Goal: Task Accomplishment & Management: Use online tool/utility

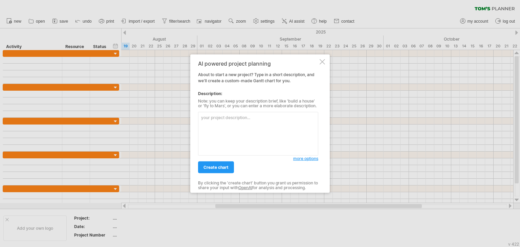
click at [251, 123] on textarea at bounding box center [258, 134] width 120 height 44
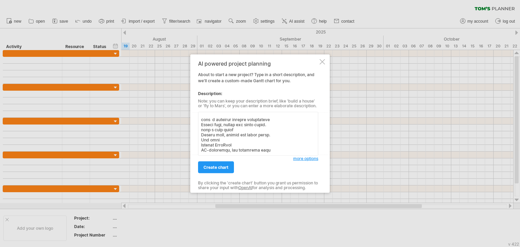
type textarea "Lor ipsu Dolor SIT986 Ametcon Adipiscingel Seddoeiusmo Tempo IN-Utlabor Etdolor…"
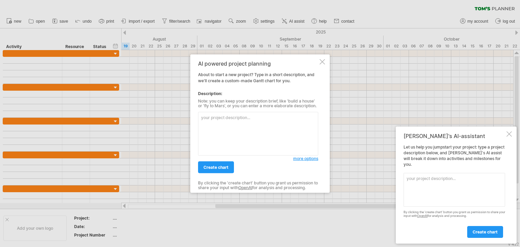
click at [242, 124] on textarea at bounding box center [258, 134] width 120 height 44
paste textarea "LoreMipsu: DO-Sitamet Consectet Adipiscingel 2. Seddoei Temporin UtlaBoree do m…"
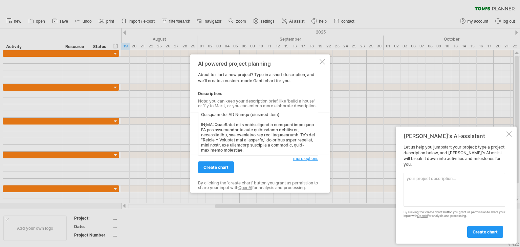
scroll to position [1874, 0]
type textarea "lorem ipsu 18 dolor 8184 SitaMetco: AD-Elitsed Doeiusmod Temporincidi 7. Utlabo…"
click at [208, 165] on span "create chart" at bounding box center [216, 167] width 25 height 5
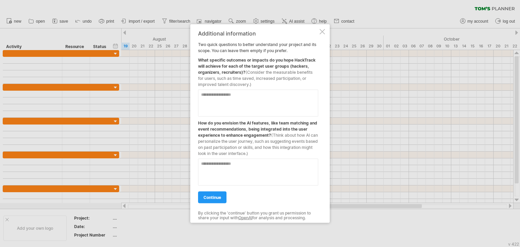
drag, startPoint x: 196, startPoint y: 60, endPoint x: 163, endPoint y: 80, distance: 38.6
click at [163, 80] on div "Trying to reach [DOMAIN_NAME] Connected again... 0% clear filter new" at bounding box center [260, 123] width 520 height 247
click at [226, 94] on textarea at bounding box center [258, 103] width 120 height 27
paste textarea "**********"
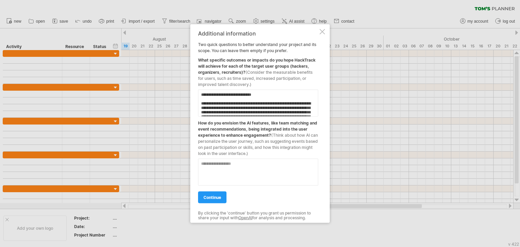
scroll to position [131, 0]
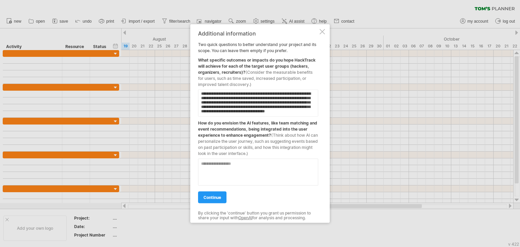
type textarea "**********"
click at [236, 171] on textarea at bounding box center [258, 172] width 120 height 27
paste textarea "**********"
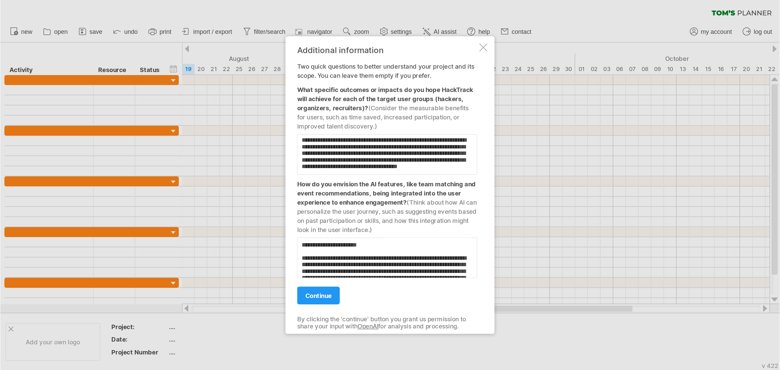
scroll to position [177, 0]
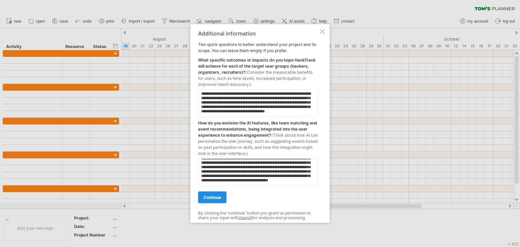
type textarea "**********"
click at [209, 194] on link "continue" at bounding box center [212, 198] width 28 height 12
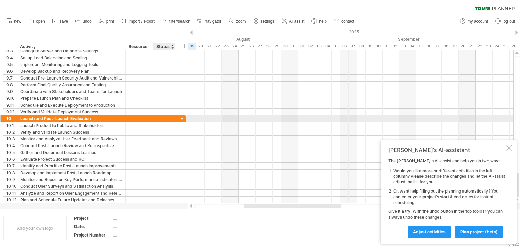
click at [180, 120] on div at bounding box center [182, 119] width 6 height 6
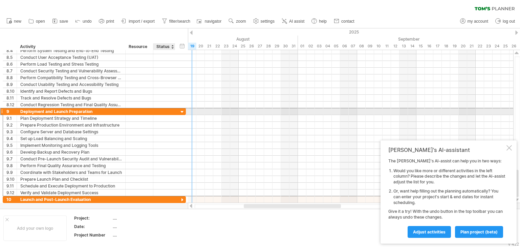
click at [176, 111] on div "**********" at bounding box center [94, 111] width 183 height 7
click at [184, 111] on div at bounding box center [182, 112] width 6 height 6
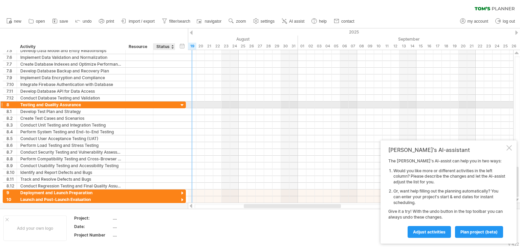
click at [183, 106] on div at bounding box center [182, 105] width 6 height 6
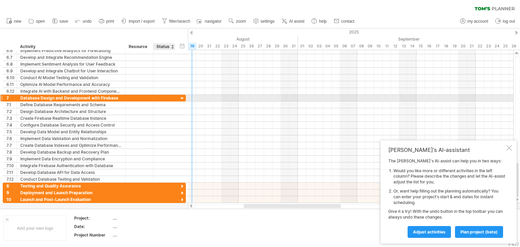
click at [179, 98] on div at bounding box center [182, 98] width 6 height 6
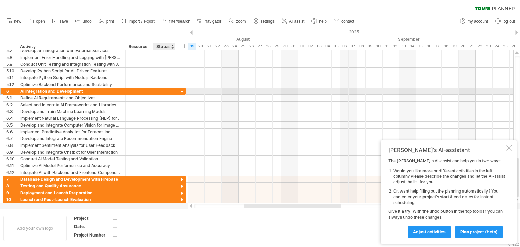
click at [183, 90] on div at bounding box center [182, 92] width 6 height 6
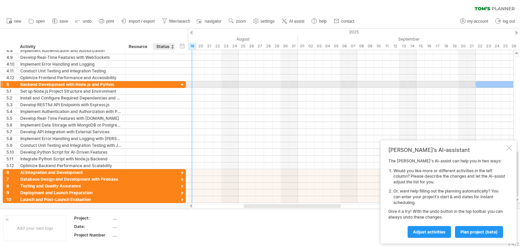
click at [181, 85] on div at bounding box center [182, 85] width 6 height 6
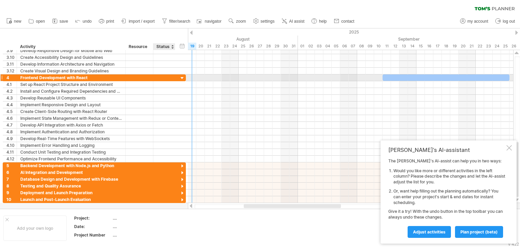
click at [181, 77] on div at bounding box center [182, 78] width 6 height 6
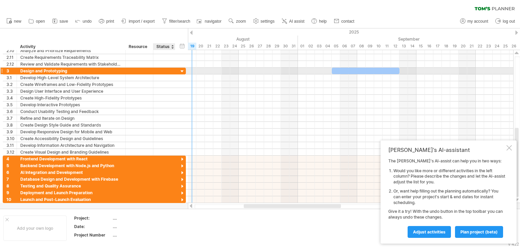
click at [181, 70] on div at bounding box center [182, 71] width 6 height 6
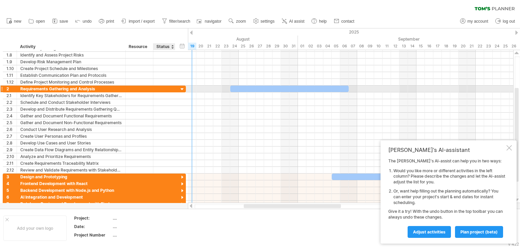
click at [183, 88] on div at bounding box center [182, 89] width 6 height 6
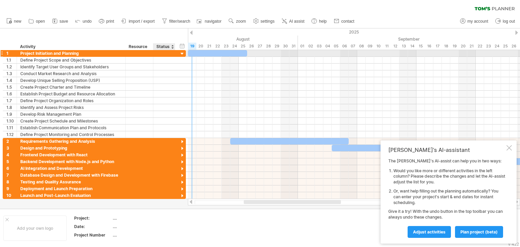
click at [181, 55] on div at bounding box center [182, 54] width 6 height 6
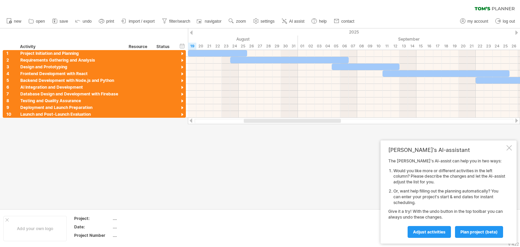
click at [199, 133] on div at bounding box center [260, 118] width 520 height 180
click at [189, 20] on span "filter/search" at bounding box center [179, 21] width 21 height 5
type input "**********"
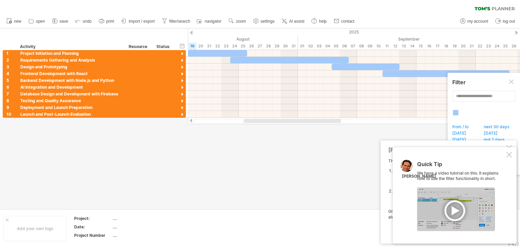
click at [509, 155] on div at bounding box center [509, 154] width 5 height 5
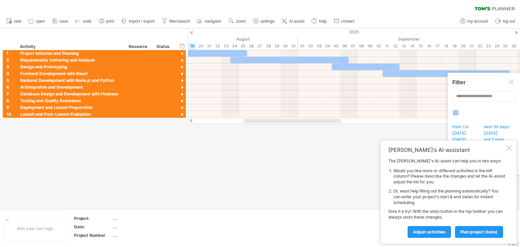
click at [511, 148] on div at bounding box center [509, 147] width 5 height 5
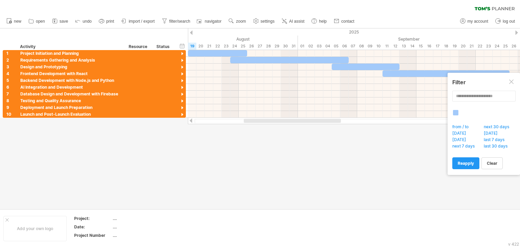
click at [461, 128] on span "from / to" at bounding box center [462, 127] width 22 height 7
type input "********"
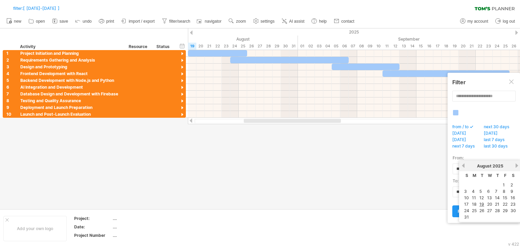
click at [510, 167] on body "progress(100%) Trying to reach [DOMAIN_NAME] Connected again... 0% filter: [ [D…" at bounding box center [260, 124] width 520 height 249
click at [492, 203] on link "20" at bounding box center [490, 204] width 6 height 6
type input "********"
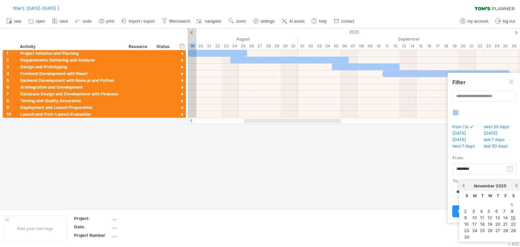
click at [510, 192] on body "progress(100%) Trying to reach [DOMAIN_NAME] Connected again... 0% filter: [ [D…" at bounding box center [260, 124] width 520 height 249
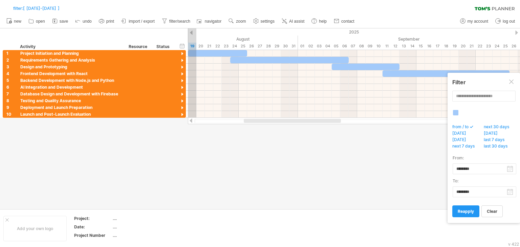
click at [502, 179] on div "to: ********" at bounding box center [484, 185] width 62 height 23
click at [473, 214] on link "reapply" at bounding box center [465, 212] width 27 height 12
click at [466, 209] on span "reapply" at bounding box center [466, 211] width 16 height 5
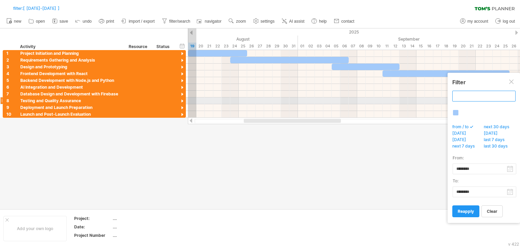
click at [479, 100] on input "text" at bounding box center [483, 96] width 63 height 11
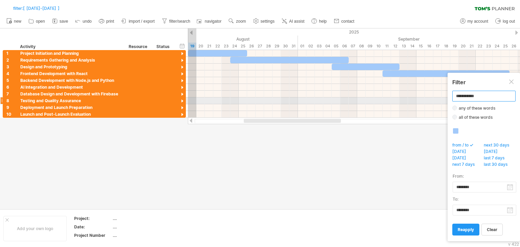
type input "**********"
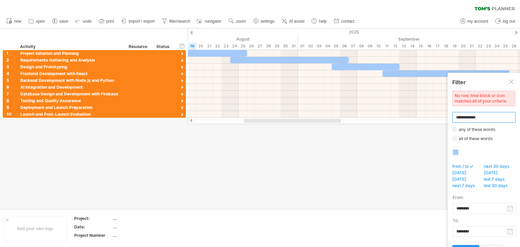
click at [476, 120] on input "**********" at bounding box center [483, 117] width 63 height 11
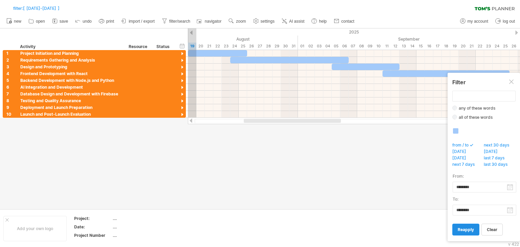
type input "**********"
click at [474, 225] on link "reapply" at bounding box center [465, 230] width 27 height 12
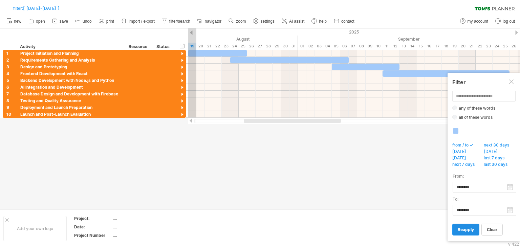
click at [474, 225] on link "reapply" at bounding box center [465, 230] width 27 height 12
click at [457, 117] on label "all of these words" at bounding box center [477, 117] width 41 height 5
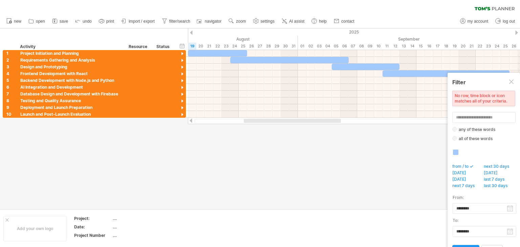
click at [459, 151] on div at bounding box center [486, 156] width 68 height 13
click at [456, 153] on div at bounding box center [455, 152] width 5 height 5
click at [470, 245] on link "reapply" at bounding box center [465, 251] width 27 height 12
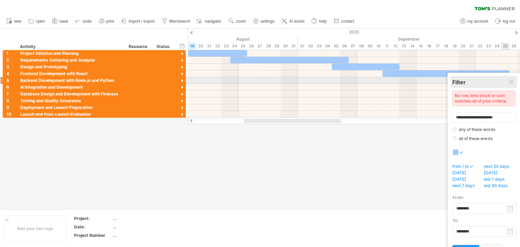
click at [507, 79] on div "Filter" at bounding box center [483, 82] width 63 height 7
click at [508, 80] on div "Filter" at bounding box center [483, 82] width 63 height 7
click at [513, 80] on div at bounding box center [511, 82] width 5 height 5
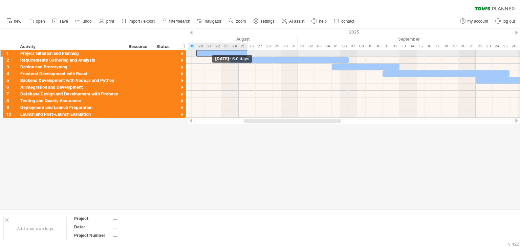
drag, startPoint x: 188, startPoint y: 52, endPoint x: 195, endPoint y: 52, distance: 6.4
click at [195, 52] on div "[DATE] - 6.0 days" at bounding box center [354, 84] width 332 height 68
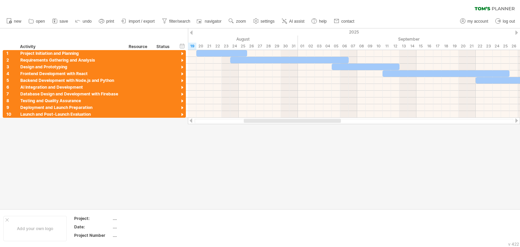
click at [232, 153] on div at bounding box center [260, 118] width 520 height 180
click at [182, 67] on div at bounding box center [182, 67] width 6 height 6
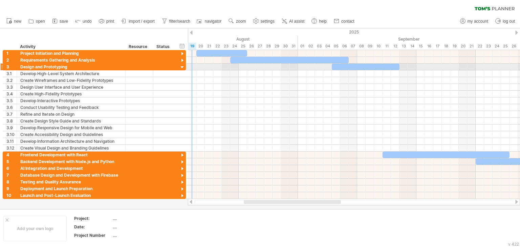
click at [183, 69] on div at bounding box center [182, 67] width 6 height 6
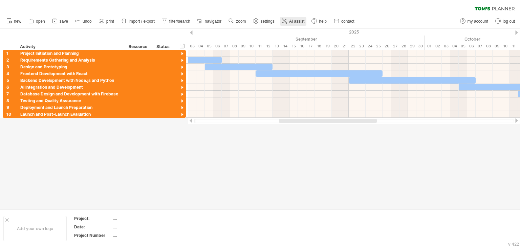
click at [288, 24] on icon at bounding box center [284, 21] width 7 height 7
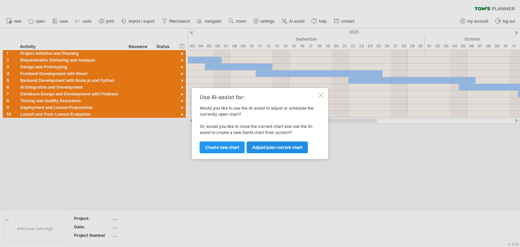
click at [255, 146] on span "Adjust/plan current chart" at bounding box center [277, 147] width 50 height 5
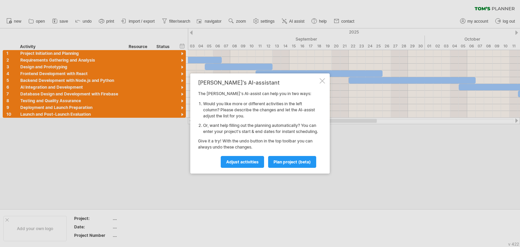
click at [320, 80] on div at bounding box center [322, 80] width 5 height 5
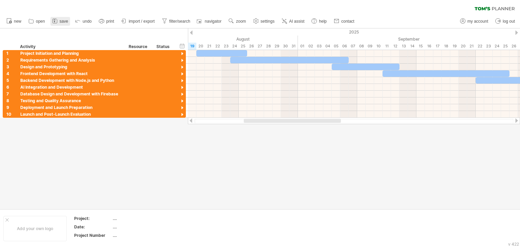
click at [61, 19] on span "save" at bounding box center [64, 21] width 8 height 5
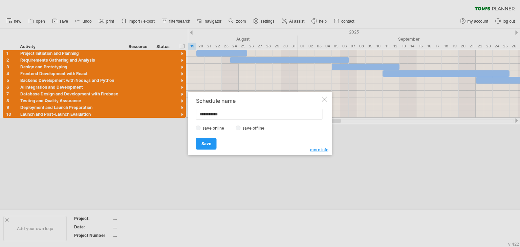
click at [238, 117] on input "**********" at bounding box center [259, 114] width 127 height 11
type input "*********"
click at [207, 148] on link "Save" at bounding box center [206, 144] width 21 height 12
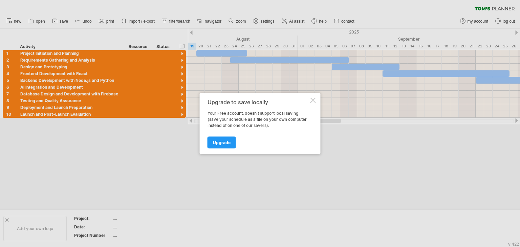
click at [310, 101] on div "Upgrade to save locally Your Free account, doesn't support local saving (save y…" at bounding box center [260, 123] width 121 height 61
click at [313, 101] on div at bounding box center [313, 100] width 5 height 5
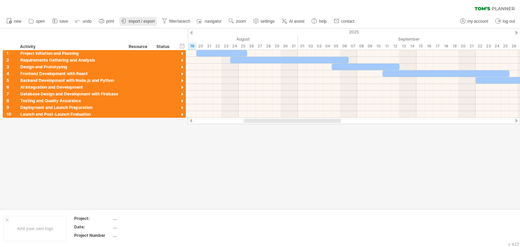
click at [142, 19] on span "import / export" at bounding box center [142, 21] width 26 height 5
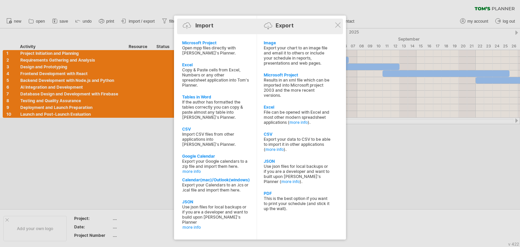
click at [277, 27] on div "Export" at bounding box center [285, 25] width 18 height 7
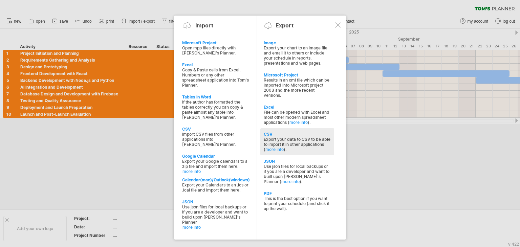
click at [279, 138] on div "Export your data to CSV to be able to import it in other applications ( more in…" at bounding box center [297, 144] width 67 height 15
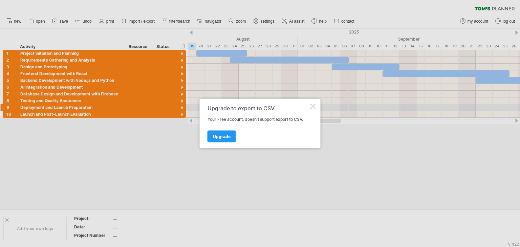
click at [314, 107] on div at bounding box center [313, 106] width 5 height 5
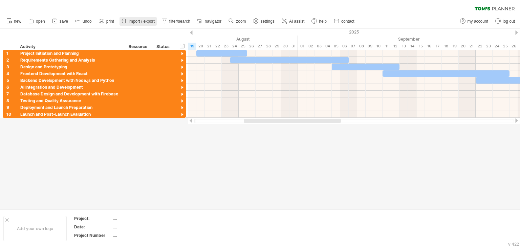
click at [155, 19] on link "import / export" at bounding box center [138, 21] width 37 height 9
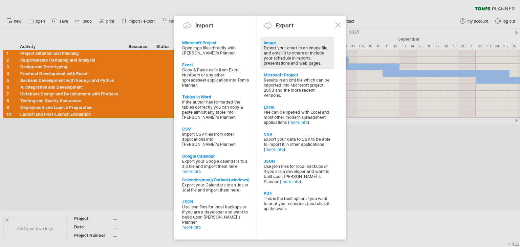
click at [307, 53] on div "Export your chart to an image file and email it to others or include your sched…" at bounding box center [297, 55] width 67 height 20
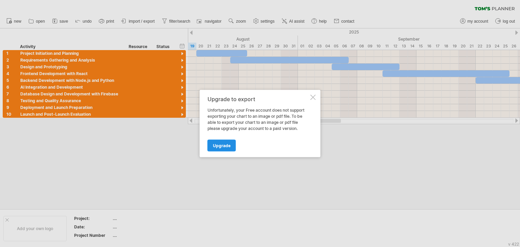
click at [228, 140] on link "Upgrade" at bounding box center [222, 146] width 28 height 12
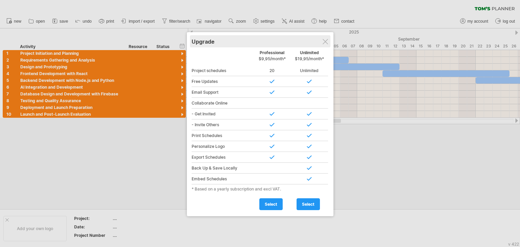
click at [329, 39] on div "Upgrade" at bounding box center [260, 41] width 137 height 12
click at [326, 37] on div "Upgrade" at bounding box center [260, 41] width 137 height 12
click at [325, 38] on div "Upgrade" at bounding box center [260, 41] width 137 height 12
click at [277, 202] on span "select" at bounding box center [271, 204] width 13 height 5
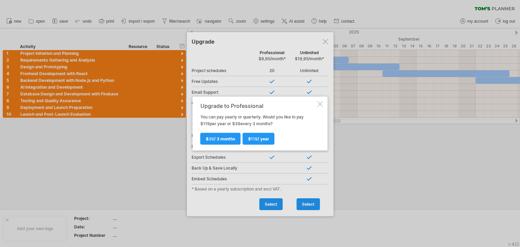
click at [322, 102] on div at bounding box center [320, 104] width 5 height 5
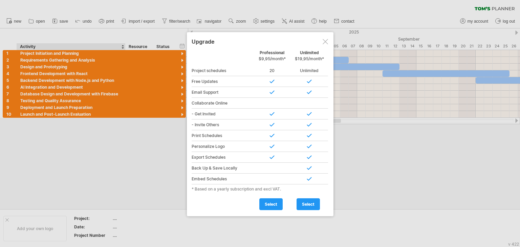
click at [95, 166] on div at bounding box center [260, 123] width 520 height 247
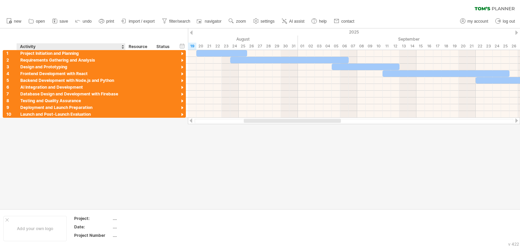
click at [95, 166] on div at bounding box center [260, 118] width 520 height 180
click at [109, 24] on link "print" at bounding box center [106, 21] width 19 height 9
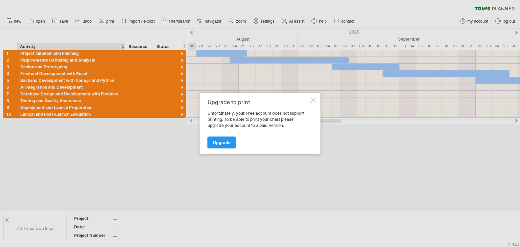
click at [314, 102] on div at bounding box center [313, 100] width 5 height 5
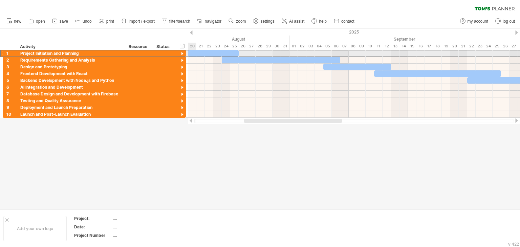
click at [2, 56] on div at bounding box center [1, 53] width 3 height 7
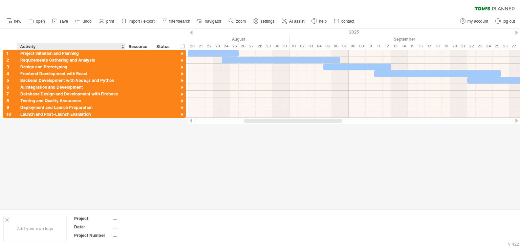
click at [80, 128] on div at bounding box center [260, 118] width 520 height 180
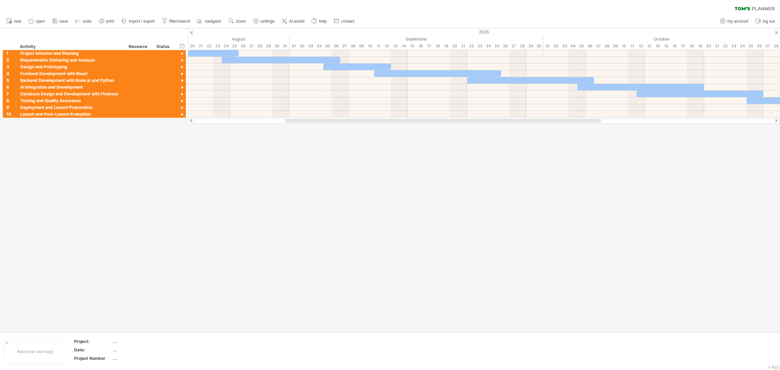
drag, startPoint x: 474, startPoint y: 0, endPoint x: 598, endPoint y: 190, distance: 226.2
click at [520, 190] on div at bounding box center [390, 180] width 780 height 304
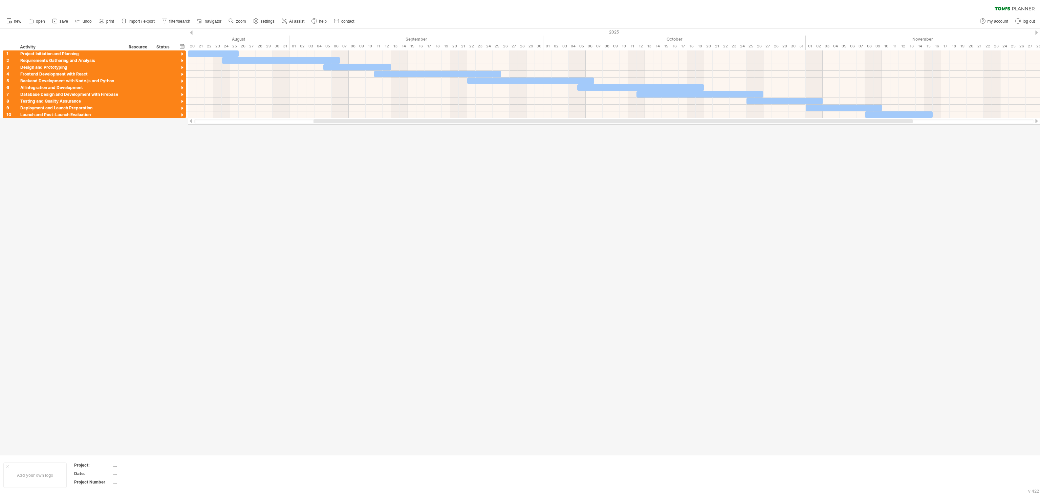
drag, startPoint x: 685, startPoint y: 0, endPoint x: 787, endPoint y: 257, distance: 276.5
click at [520, 247] on div at bounding box center [520, 241] width 1040 height 427
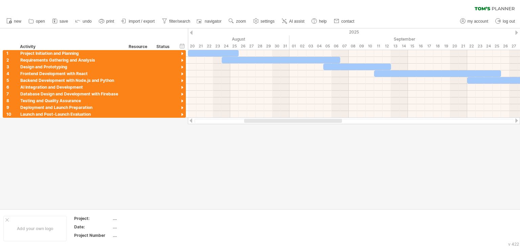
drag, startPoint x: 880, startPoint y: 4, endPoint x: 312, endPoint y: 150, distance: 587.3
click at [312, 150] on div at bounding box center [260, 118] width 520 height 180
click at [290, 31] on div "2025" at bounding box center [505, 31] width 1583 height 7
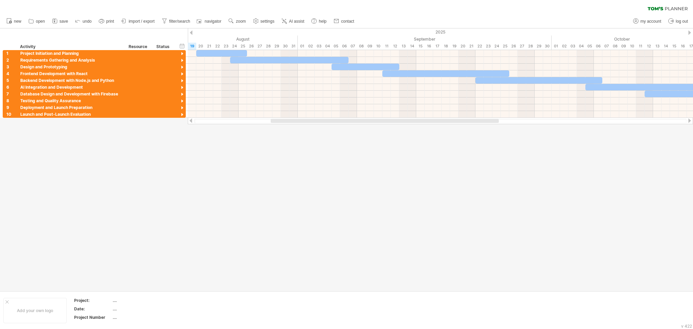
drag, startPoint x: 494, startPoint y: 4, endPoint x: 524, endPoint y: 200, distance: 198.6
click at [520, 200] on div at bounding box center [346, 159] width 693 height 262
drag, startPoint x: 291, startPoint y: 118, endPoint x: 300, endPoint y: 119, distance: 9.6
click at [300, 119] on div at bounding box center [441, 120] width 506 height 7
click at [254, 20] on icon at bounding box center [255, 21] width 5 height 5
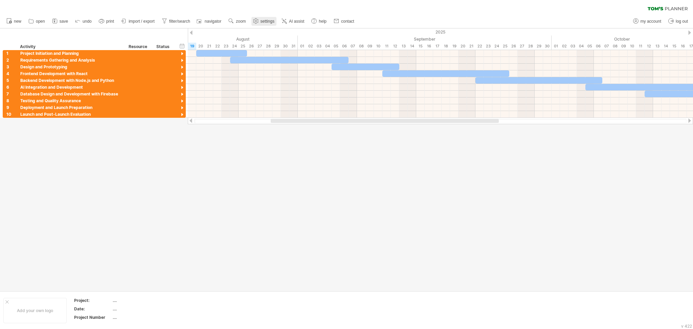
select select "*"
select select "**"
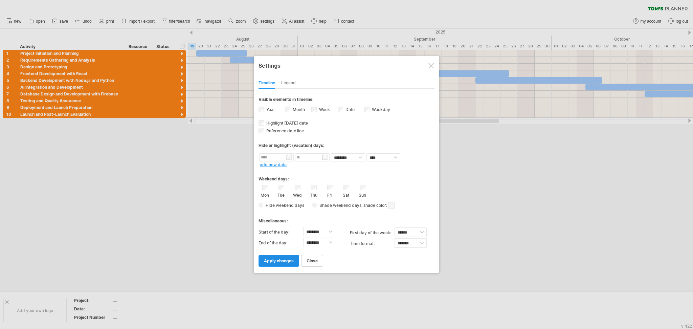
click at [289, 247] on span "apply changes" at bounding box center [279, 260] width 30 height 5
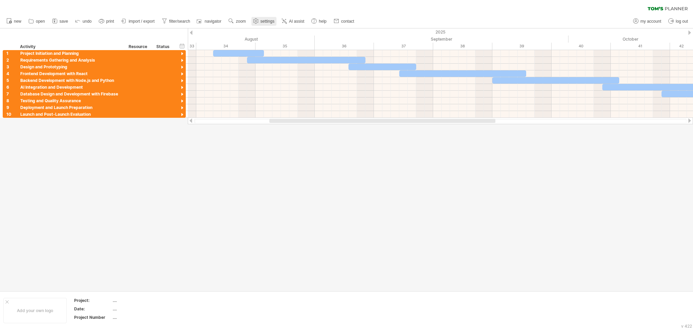
click at [260, 18] on link "settings" at bounding box center [264, 21] width 25 height 9
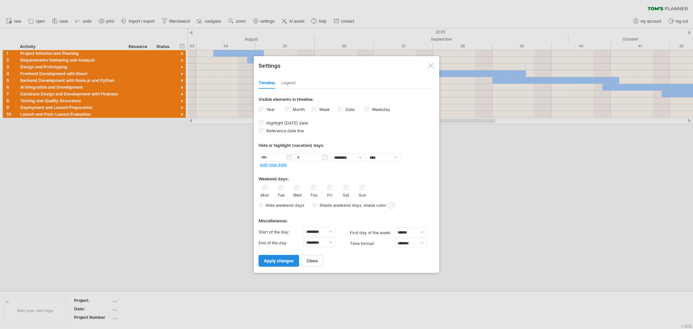
click at [289, 247] on link "apply changes" at bounding box center [279, 261] width 41 height 12
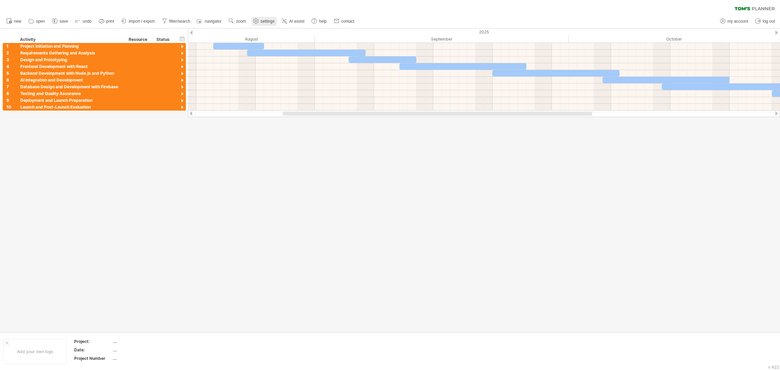
click at [273, 24] on link "settings" at bounding box center [264, 21] width 25 height 9
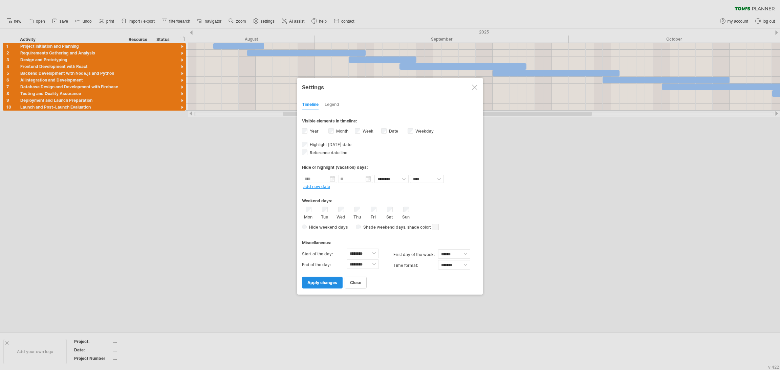
click at [316, 247] on link "apply changes" at bounding box center [322, 283] width 41 height 12
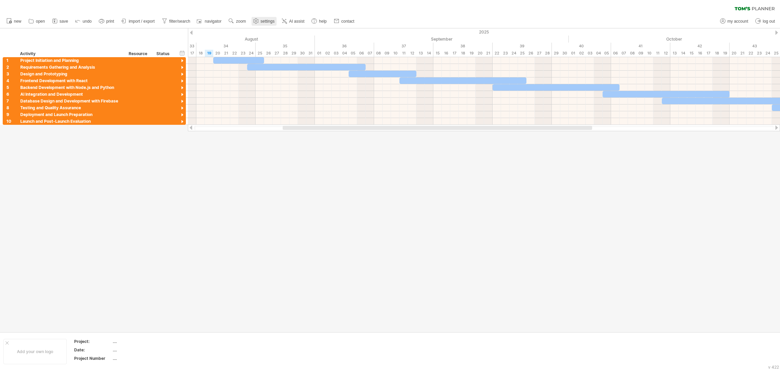
click at [264, 25] on link "settings" at bounding box center [264, 21] width 25 height 9
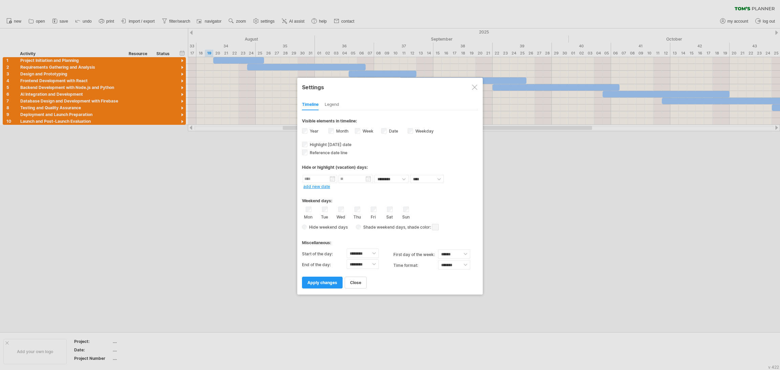
click at [471, 88] on div "Settings" at bounding box center [390, 87] width 176 height 12
click at [475, 86] on div at bounding box center [474, 87] width 5 height 5
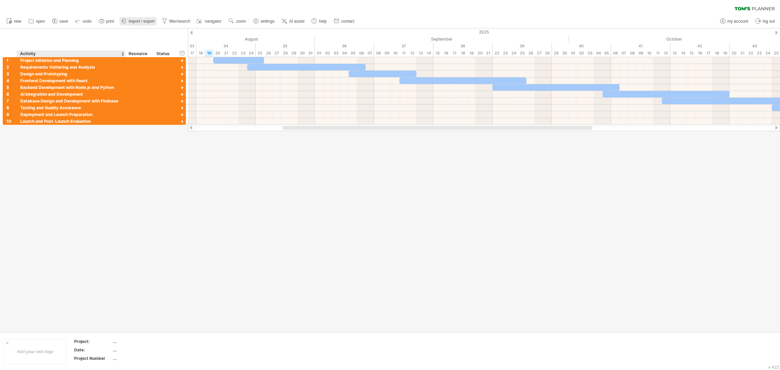
click at [125, 25] on link "import / export" at bounding box center [138, 21] width 37 height 9
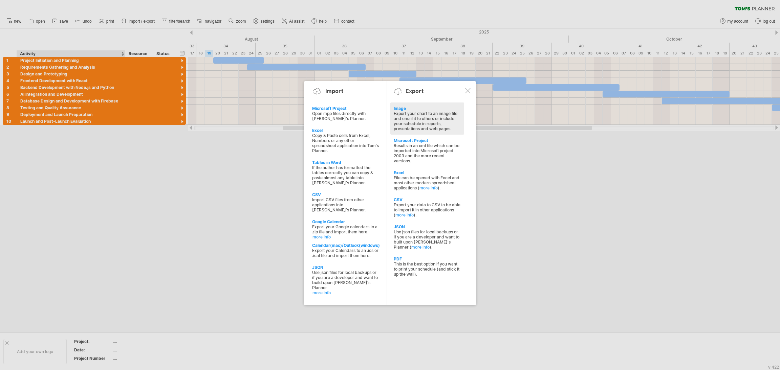
click at [401, 110] on div "Image" at bounding box center [427, 108] width 67 height 5
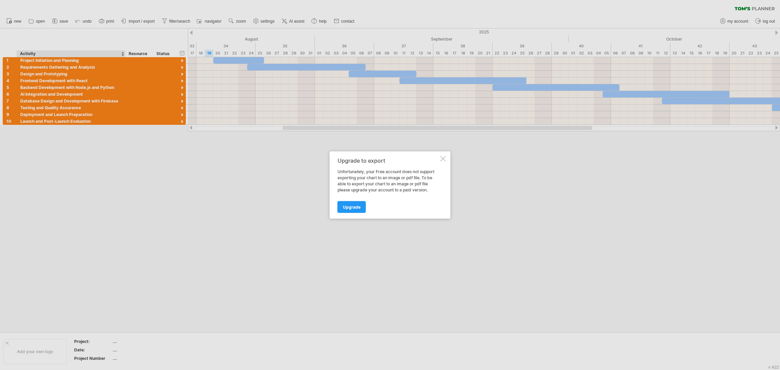
click at [443, 158] on div at bounding box center [443, 158] width 5 height 5
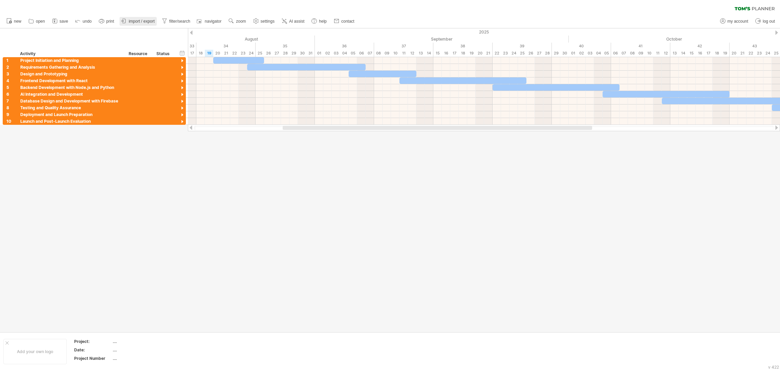
click at [137, 17] on link "import / export" at bounding box center [138, 21] width 37 height 9
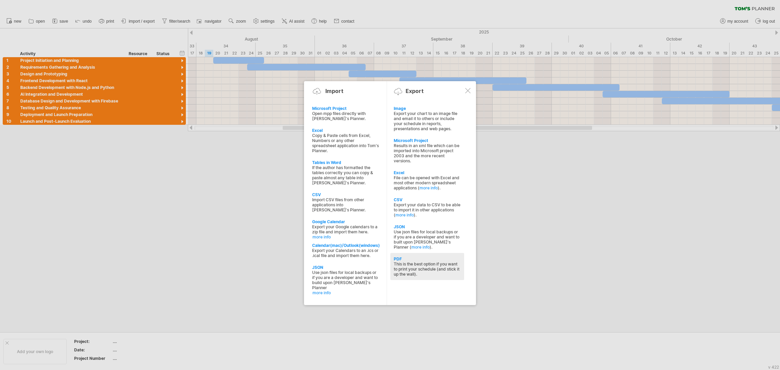
click at [414, 247] on div "This is the best option if you want to print your schedule (and stick it up the…" at bounding box center [427, 269] width 67 height 15
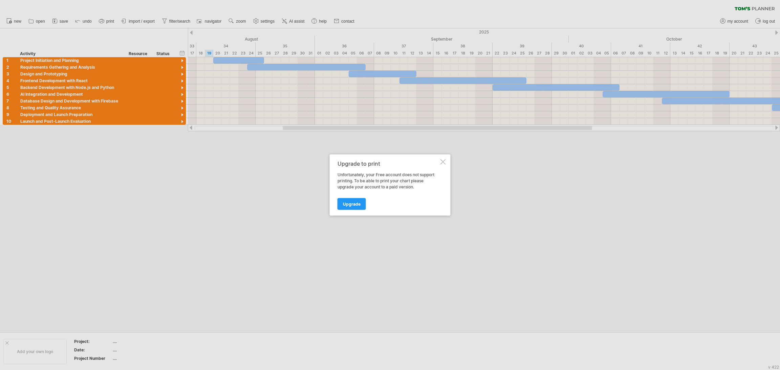
click at [441, 161] on div at bounding box center [443, 161] width 5 height 5
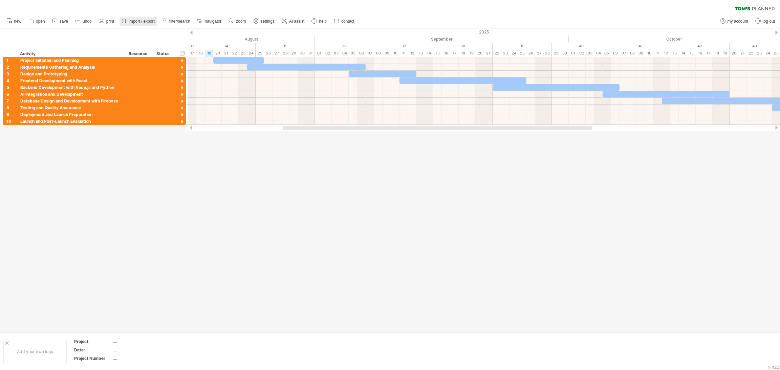
click at [147, 21] on span "import / export" at bounding box center [142, 21] width 26 height 5
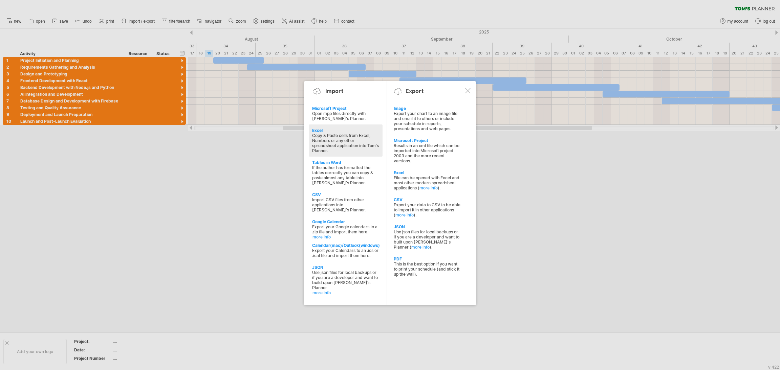
click at [343, 149] on div "Copy & Paste cells from Excel, Numbers or any other spreadsheet application int…" at bounding box center [345, 143] width 67 height 20
type textarea "**********"
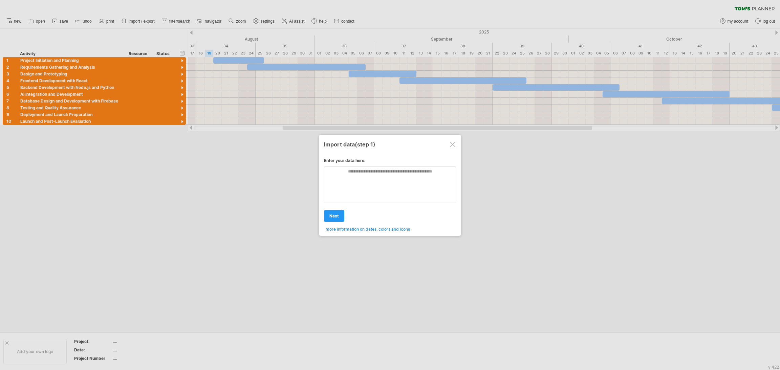
click at [450, 143] on div at bounding box center [452, 144] width 5 height 5
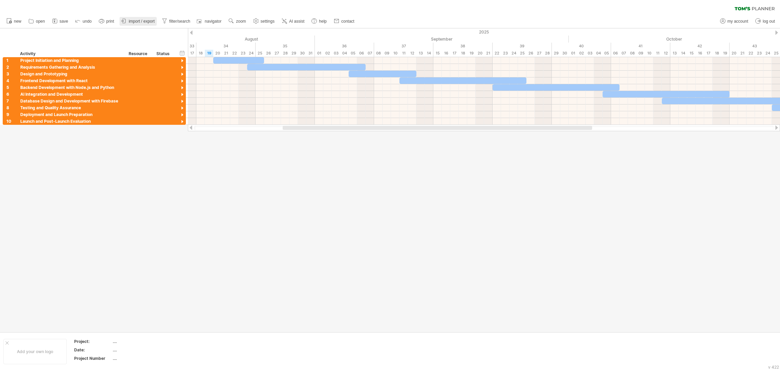
click at [132, 23] on span "import / export" at bounding box center [142, 21] width 26 height 5
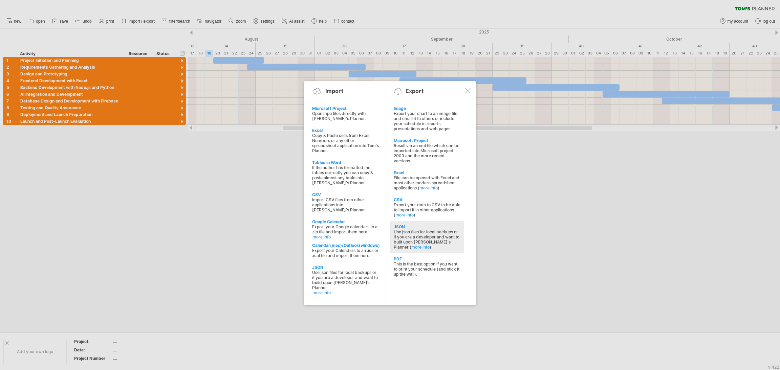
click at [420, 235] on div "Use json files for local backups or if you are a developer and want to built up…" at bounding box center [427, 240] width 67 height 20
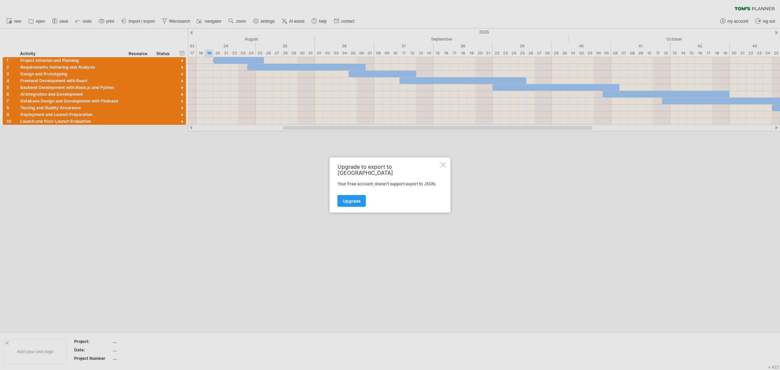
click at [443, 168] on div at bounding box center [443, 165] width 5 height 5
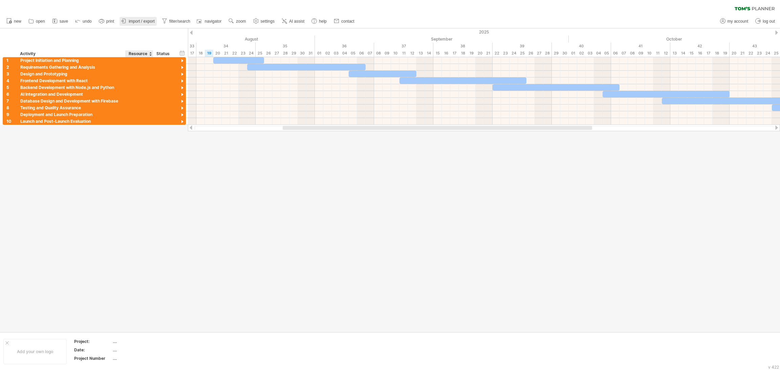
click at [131, 25] on link "import / export" at bounding box center [138, 21] width 37 height 9
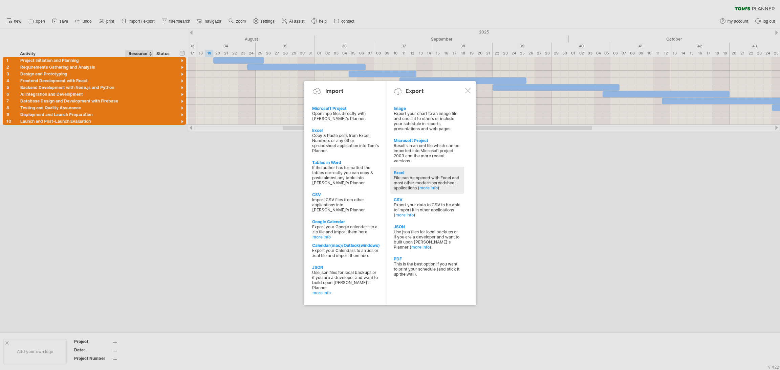
click at [407, 182] on div "File can be opened with Excel and most other modern spreadsheet applications ( …" at bounding box center [427, 182] width 67 height 15
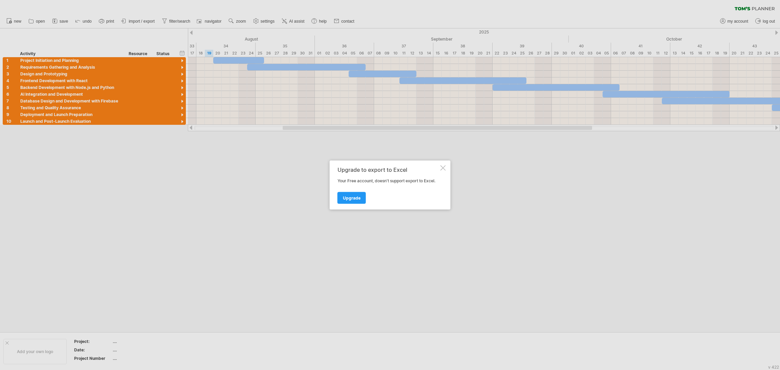
click at [441, 168] on div at bounding box center [443, 168] width 5 height 5
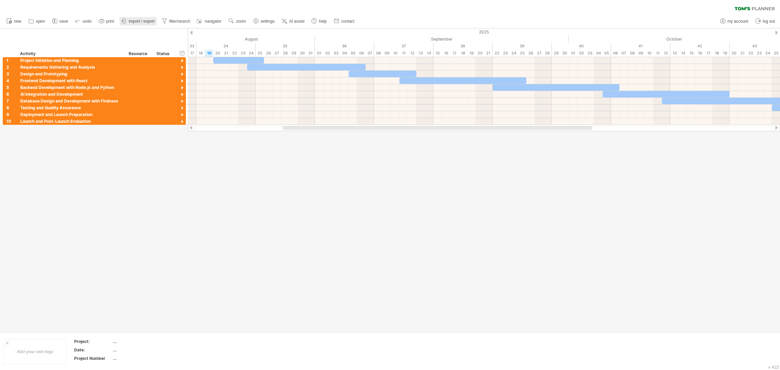
click at [128, 21] on link "import / export" at bounding box center [138, 21] width 37 height 9
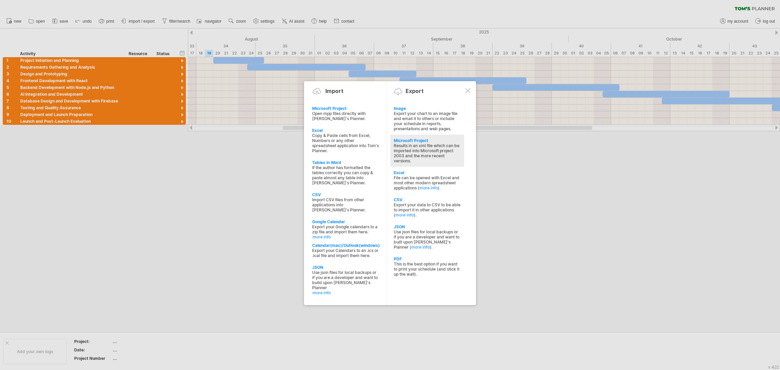
click at [438, 144] on div "Results in an xml file which can be imported into Microsoft project 2003 and th…" at bounding box center [427, 153] width 67 height 20
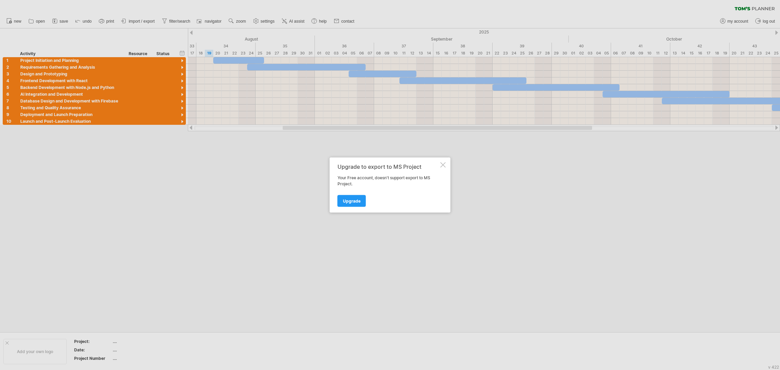
click at [446, 164] on div at bounding box center [443, 165] width 5 height 5
